Goal: Find specific page/section: Find specific page/section

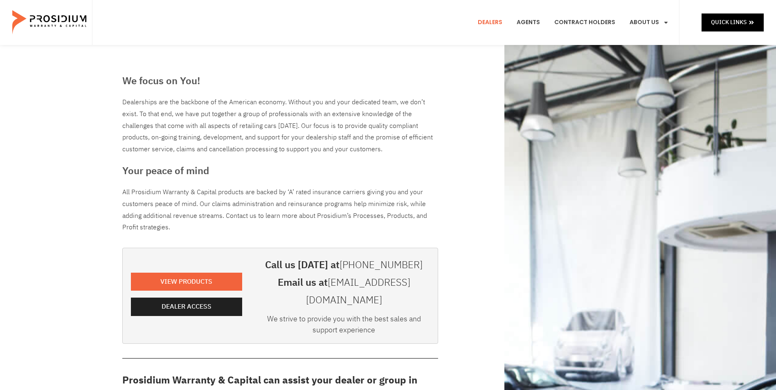
click at [492, 22] on link "Dealers" at bounding box center [490, 22] width 37 height 30
click at [749, 20] on icon at bounding box center [752, 23] width 6 height 6
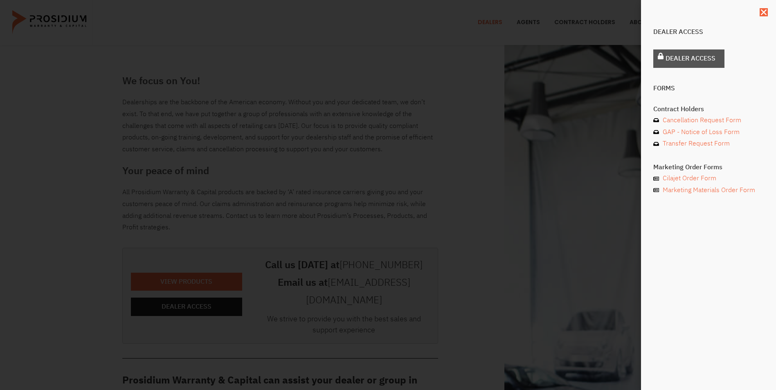
click at [685, 58] on span "Dealer Access" at bounding box center [691, 59] width 50 height 12
